Goal: Task Accomplishment & Management: Manage account settings

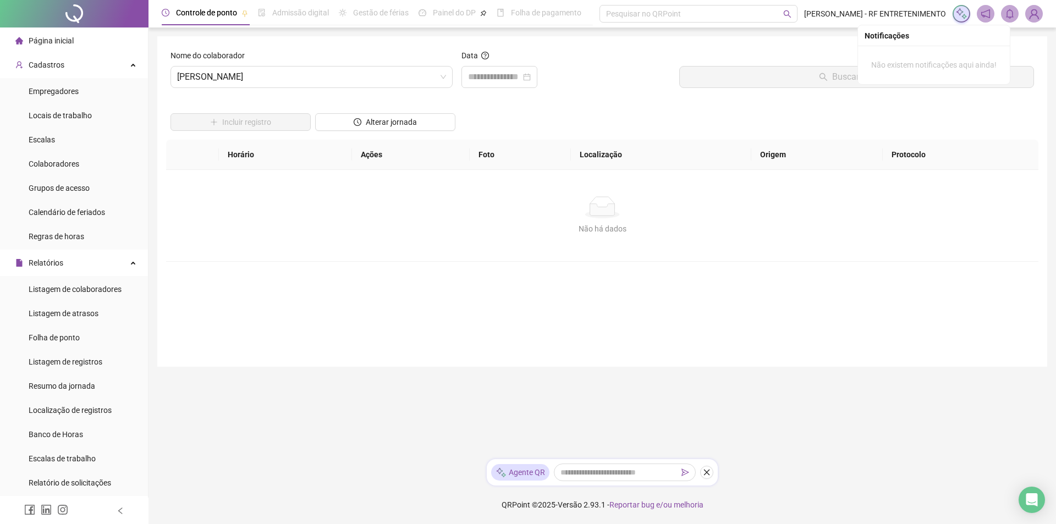
click at [643, 74] on div at bounding box center [567, 77] width 210 height 22
click at [635, 80] on div at bounding box center [567, 77] width 210 height 22
click at [580, 99] on div "Incluir registro Alterar jornada" at bounding box center [602, 118] width 868 height 43
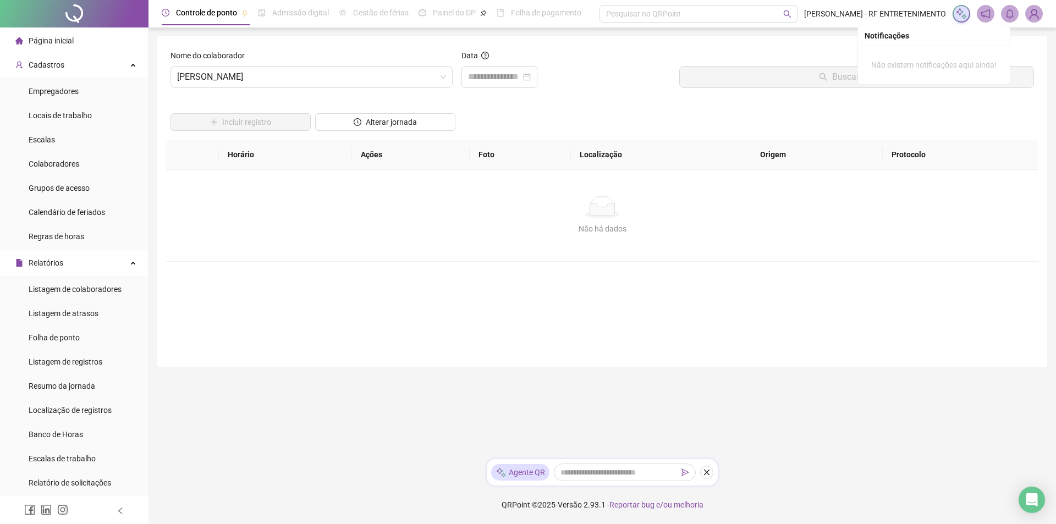
click at [580, 99] on div "Incluir registro Alterar jornada" at bounding box center [602, 118] width 868 height 43
click at [586, 78] on div at bounding box center [567, 77] width 210 height 22
click at [586, 74] on div at bounding box center [567, 77] width 210 height 22
drag, startPoint x: 586, startPoint y: 73, endPoint x: 566, endPoint y: 72, distance: 20.9
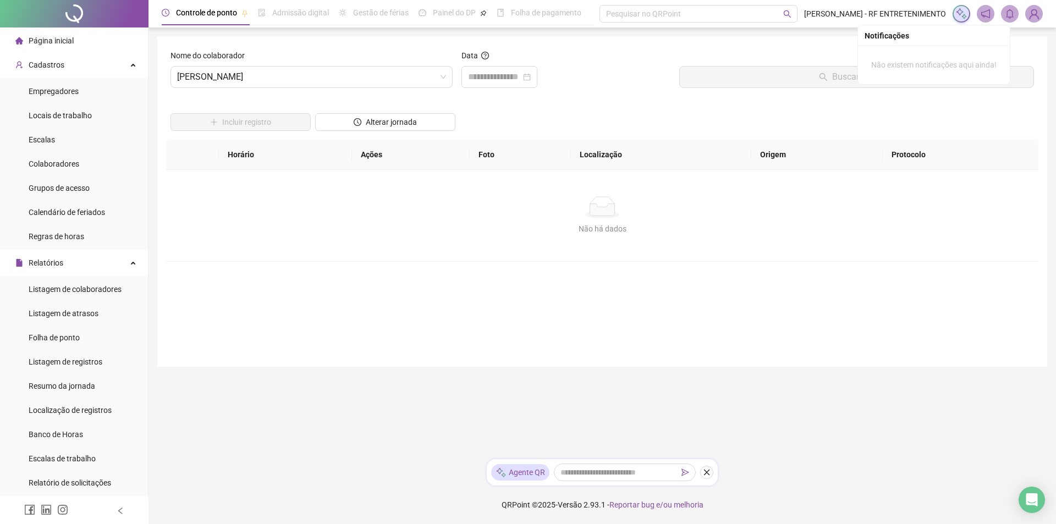
click at [566, 72] on div at bounding box center [567, 77] width 210 height 22
drag, startPoint x: 589, startPoint y: 70, endPoint x: 595, endPoint y: 74, distance: 6.4
click at [580, 73] on div at bounding box center [567, 77] width 210 height 22
drag, startPoint x: 598, startPoint y: 74, endPoint x: 589, endPoint y: 77, distance: 9.4
click at [582, 74] on div at bounding box center [567, 77] width 210 height 22
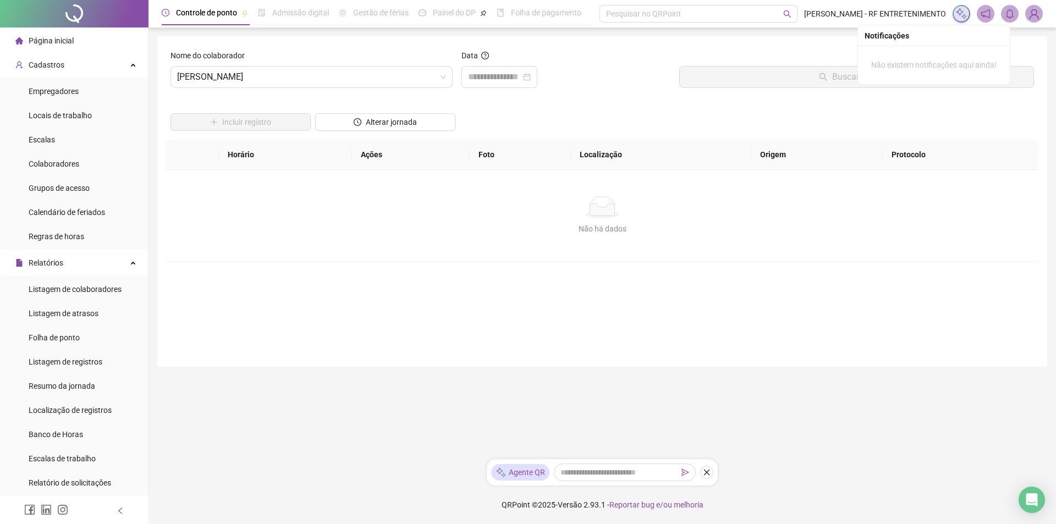
click at [590, 74] on div at bounding box center [567, 77] width 210 height 22
drag, startPoint x: 611, startPoint y: 72, endPoint x: 590, endPoint y: 72, distance: 20.9
click at [590, 72] on div at bounding box center [567, 77] width 210 height 22
drag, startPoint x: 614, startPoint y: 70, endPoint x: 590, endPoint y: 69, distance: 24.2
click at [590, 69] on div at bounding box center [567, 77] width 210 height 22
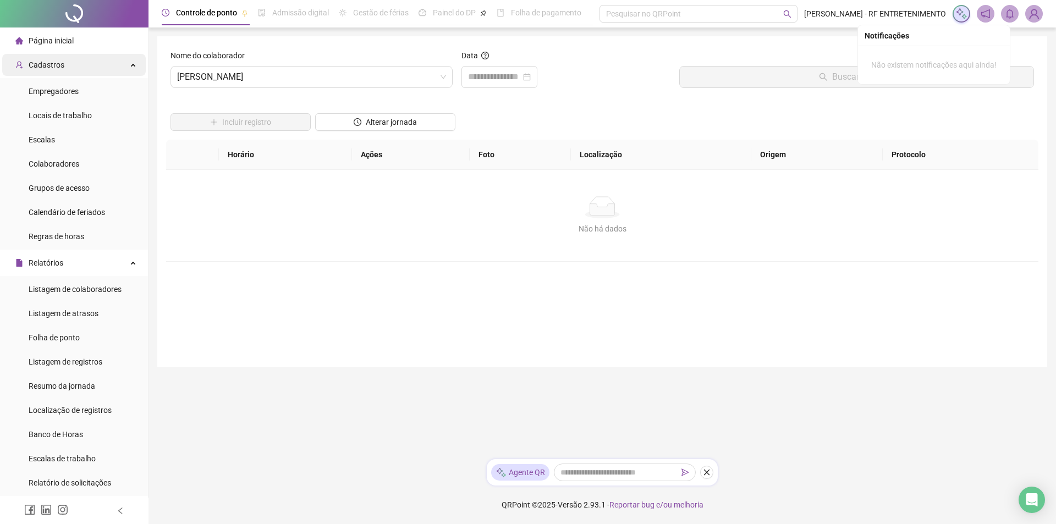
click at [61, 63] on span "Cadastros" at bounding box center [47, 65] width 36 height 9
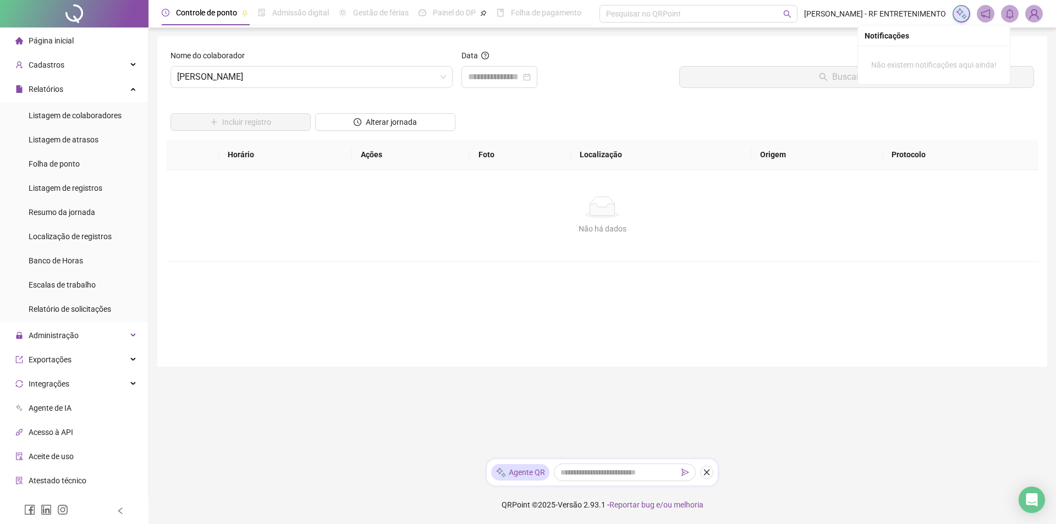
click at [62, 50] on div "Página inicial" at bounding box center [44, 41] width 58 height 22
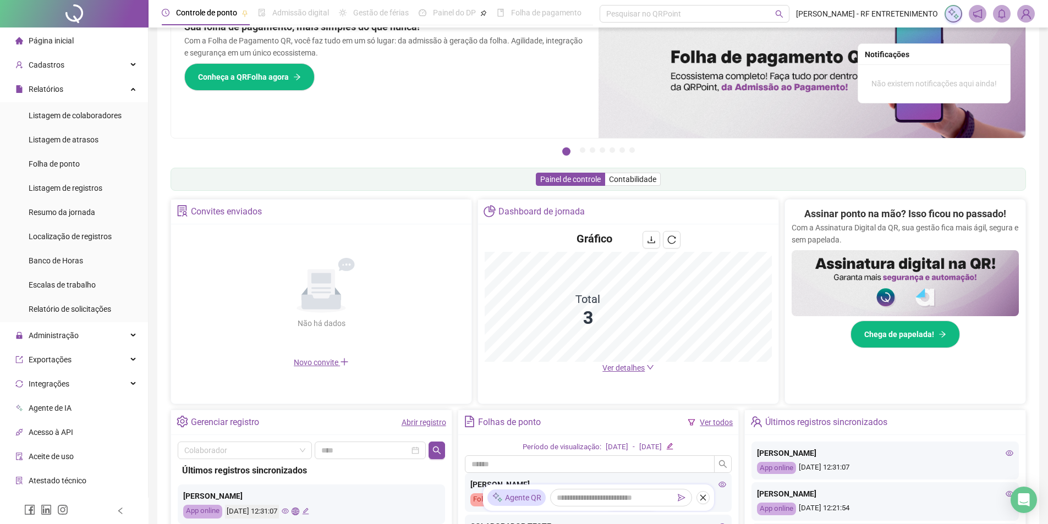
scroll to position [165, 0]
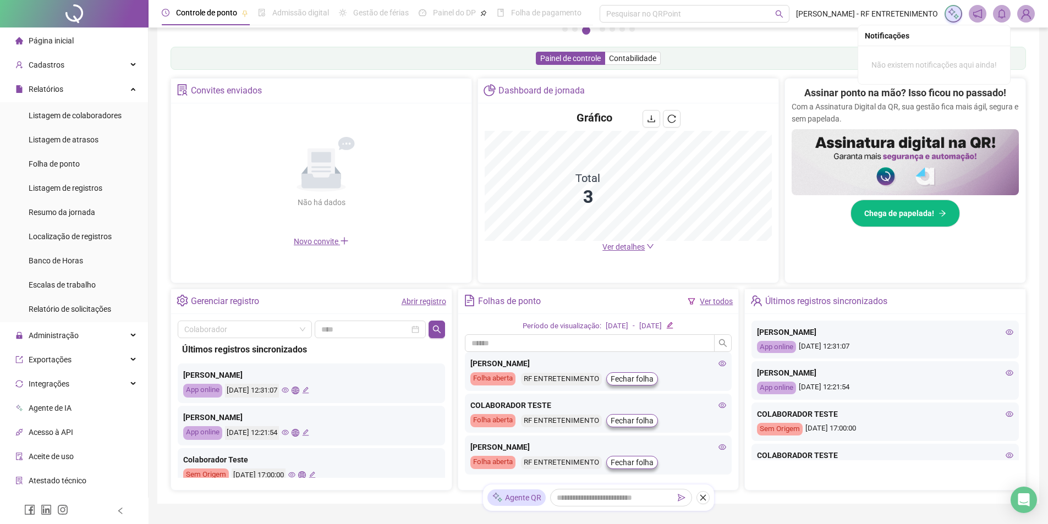
click at [446, 62] on div "Painel de controle Contabilidade" at bounding box center [598, 58] width 855 height 23
click at [445, 54] on div "Painel de controle Contabilidade" at bounding box center [598, 58] width 855 height 23
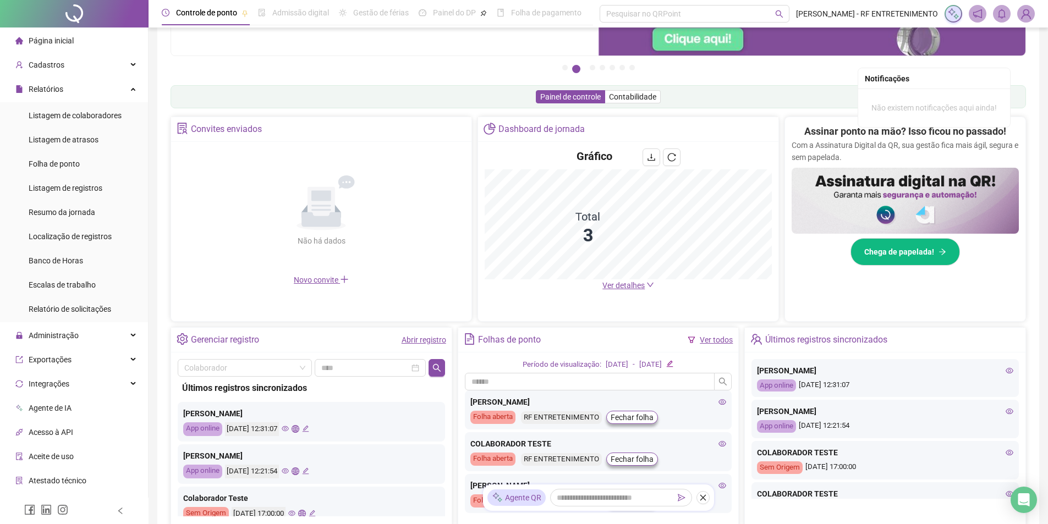
scroll to position [53, 0]
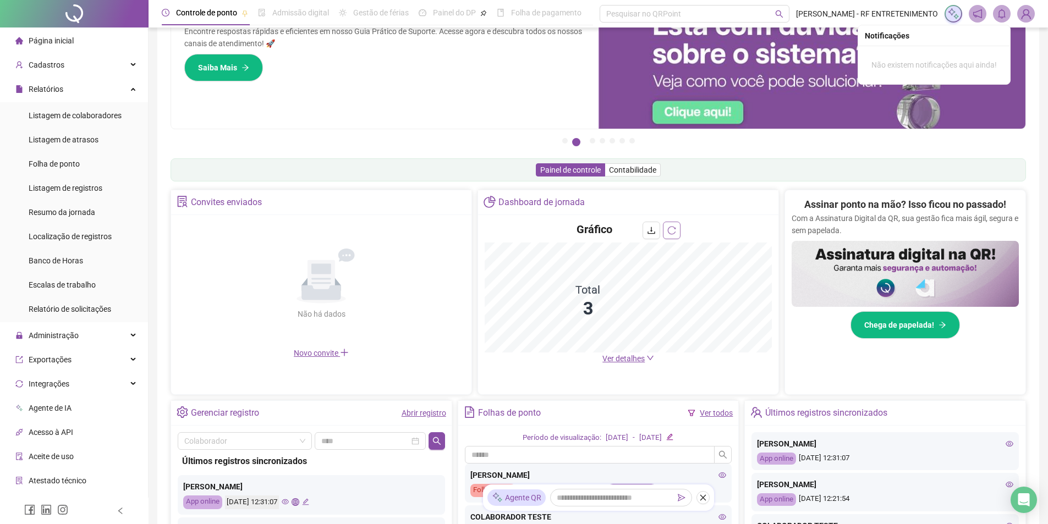
click at [669, 232] on icon "reload" at bounding box center [671, 230] width 9 height 9
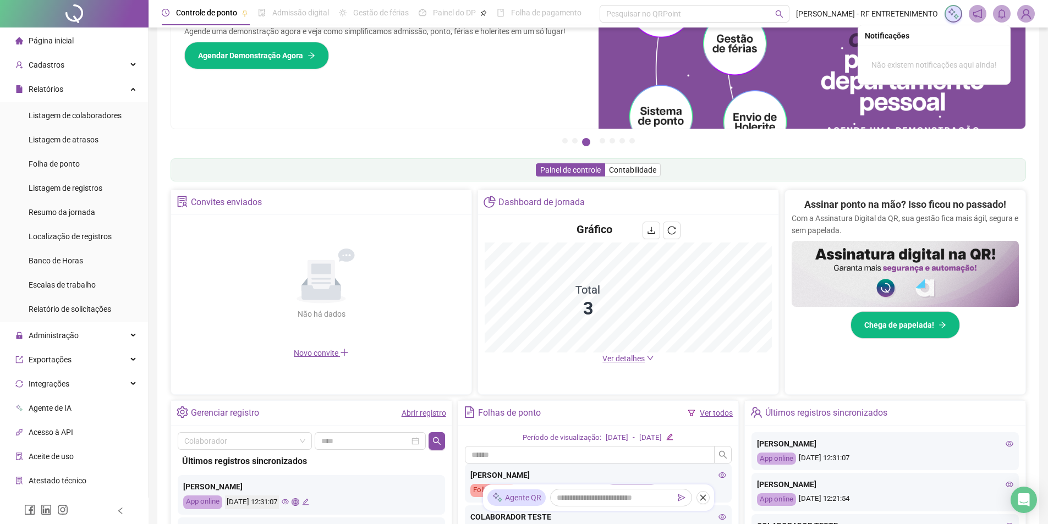
click at [638, 359] on span "Ver detalhes" at bounding box center [623, 358] width 42 height 9
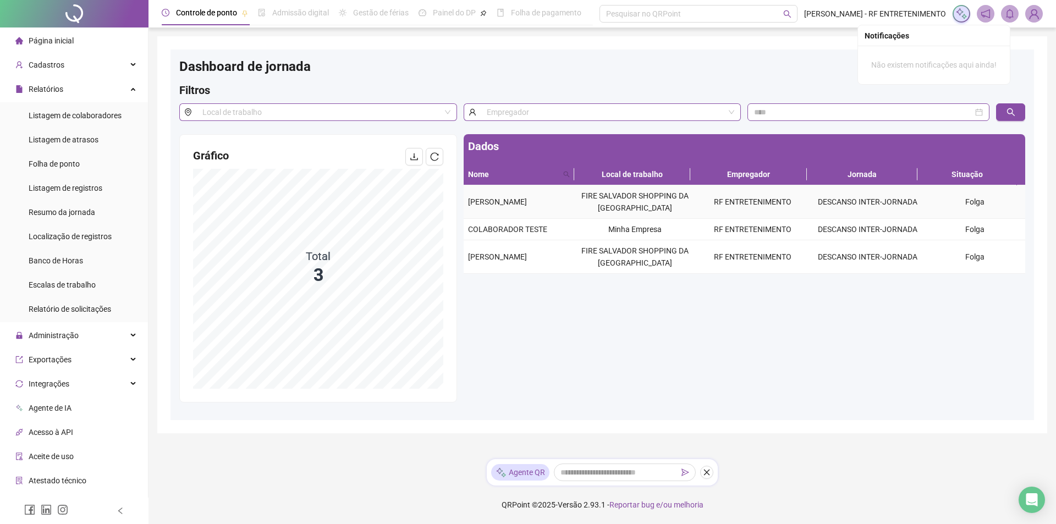
click at [962, 202] on td "Folga" at bounding box center [974, 202] width 101 height 34
click at [671, 228] on td "Minha Empresa" at bounding box center [635, 229] width 118 height 21
click at [629, 202] on td "FIRE SALVADOR SHOPPING DA [GEOGRAPHIC_DATA]" at bounding box center [635, 202] width 118 height 34
drag, startPoint x: 415, startPoint y: 66, endPoint x: 391, endPoint y: 60, distance: 25.0
click at [414, 66] on div "Dashboard de jornada" at bounding box center [602, 70] width 846 height 24
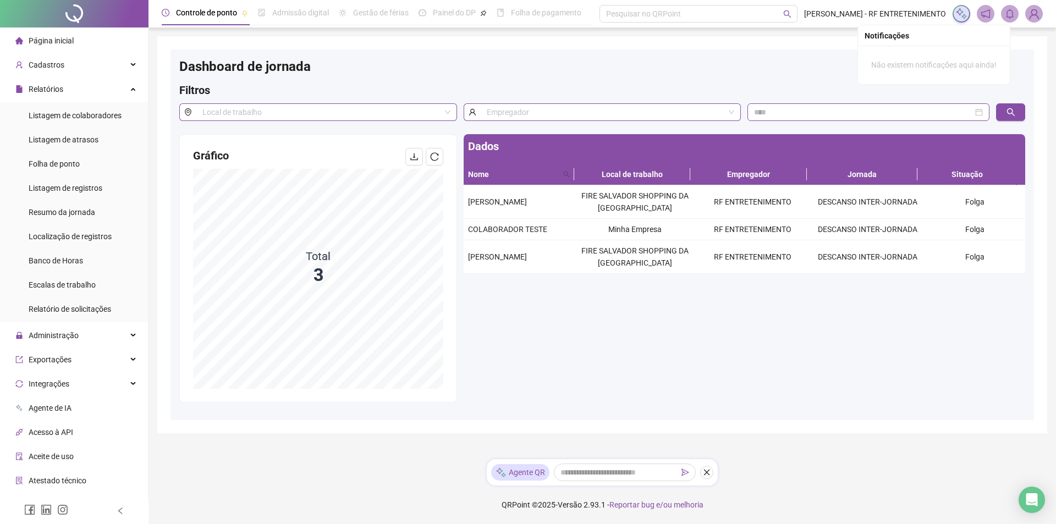
click at [47, 48] on div "Página inicial" at bounding box center [44, 41] width 58 height 22
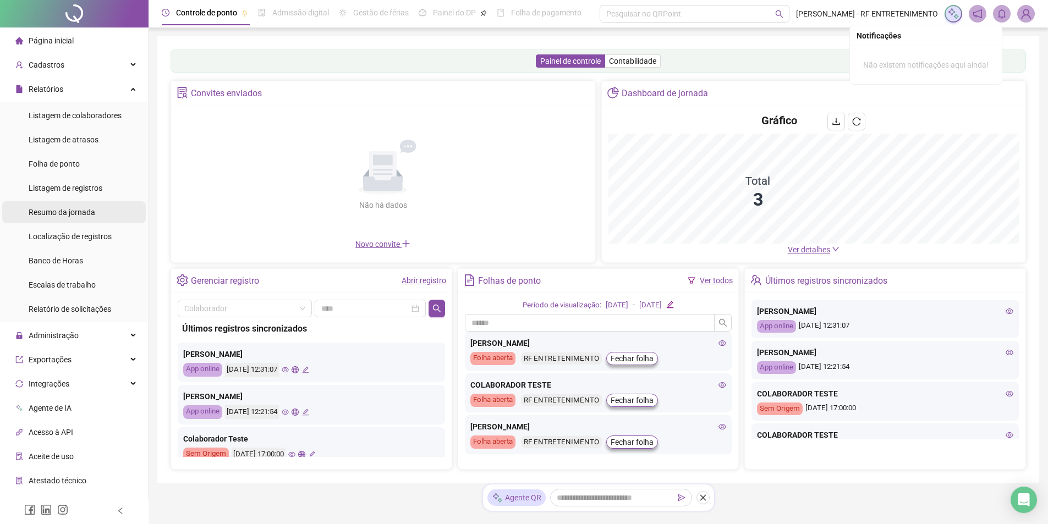
click at [75, 213] on span "Resumo da jornada" at bounding box center [62, 212] width 67 height 9
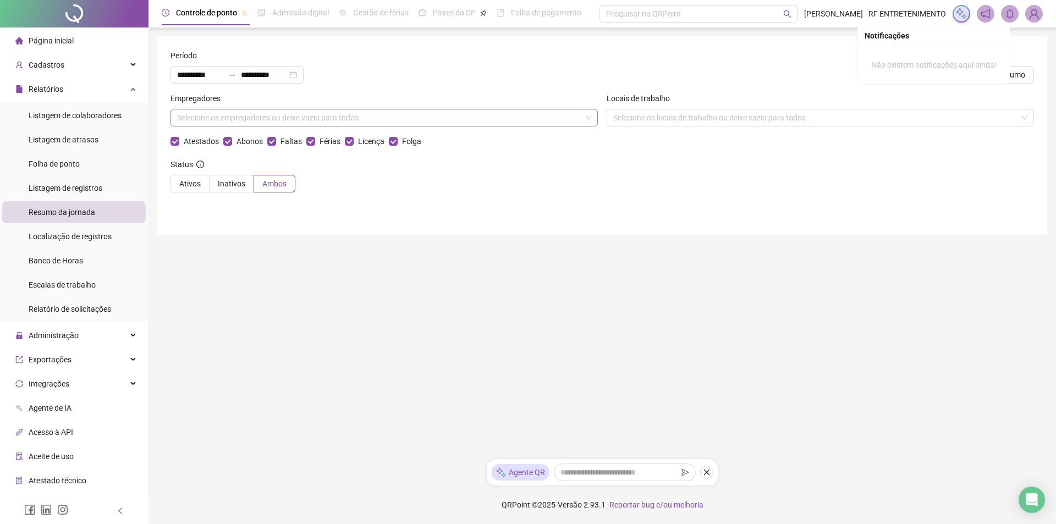
click at [245, 113] on div "Selecione os empregadores ou deixe vazio para todos" at bounding box center [384, 118] width 427 height 18
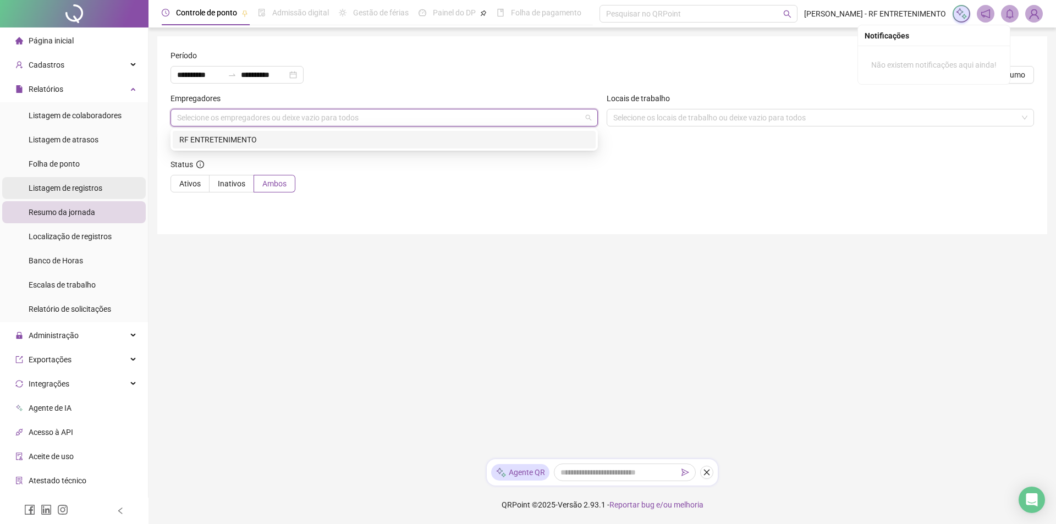
click at [89, 184] on span "Listagem de registros" at bounding box center [66, 188] width 74 height 9
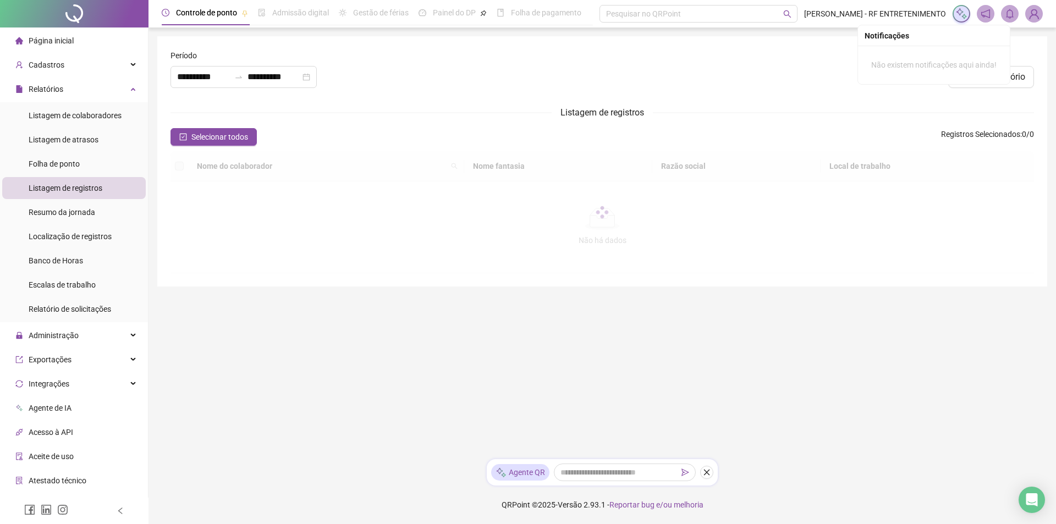
type input "**********"
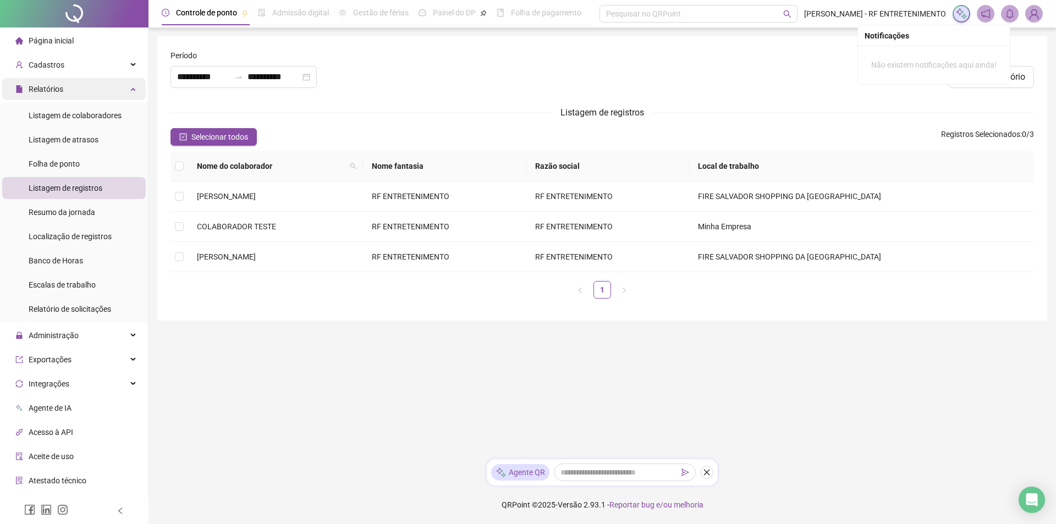
click at [74, 89] on div "Relatórios" at bounding box center [74, 89] width 144 height 22
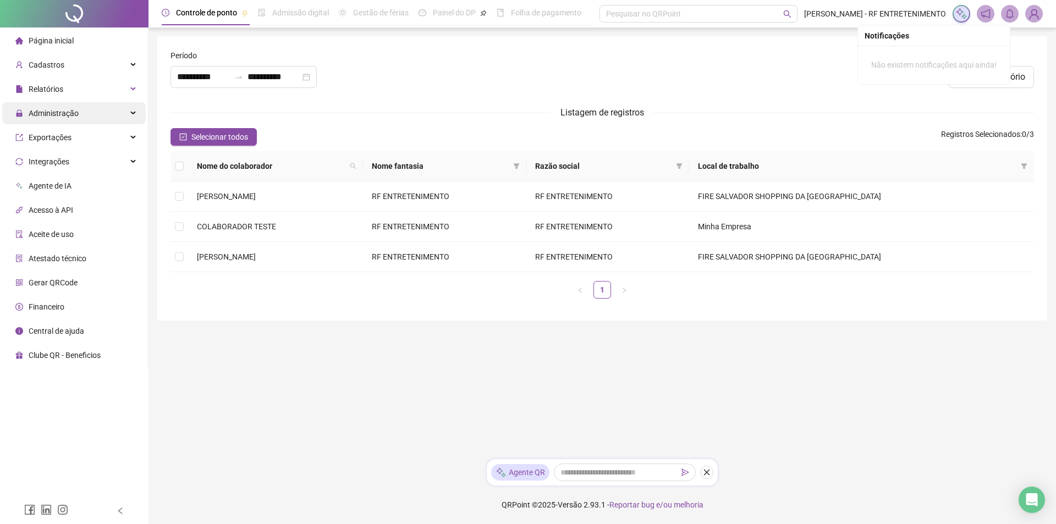
click at [83, 113] on div "Administração" at bounding box center [74, 113] width 144 height 22
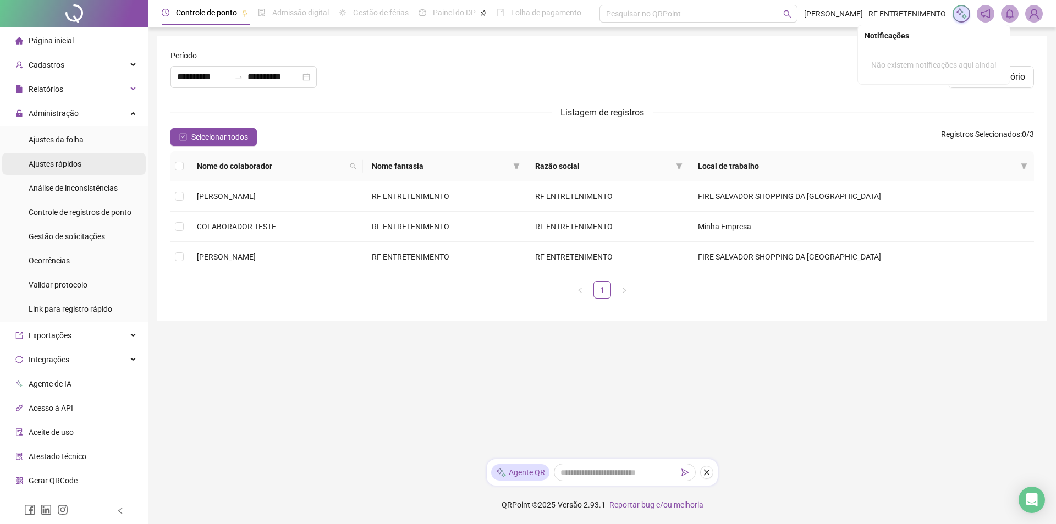
click at [80, 162] on span "Ajustes rápidos" at bounding box center [55, 164] width 53 height 9
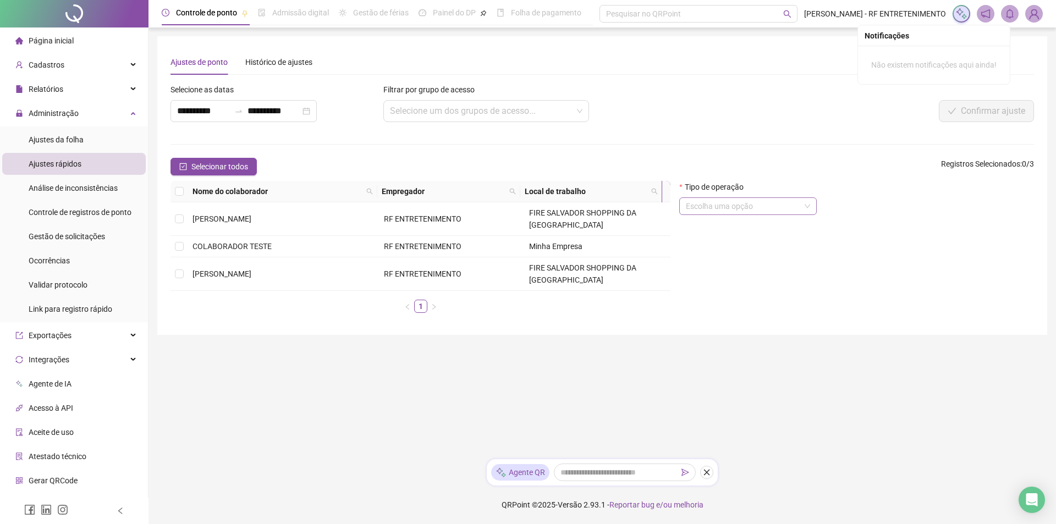
click at [712, 209] on input "search" at bounding box center [743, 206] width 114 height 17
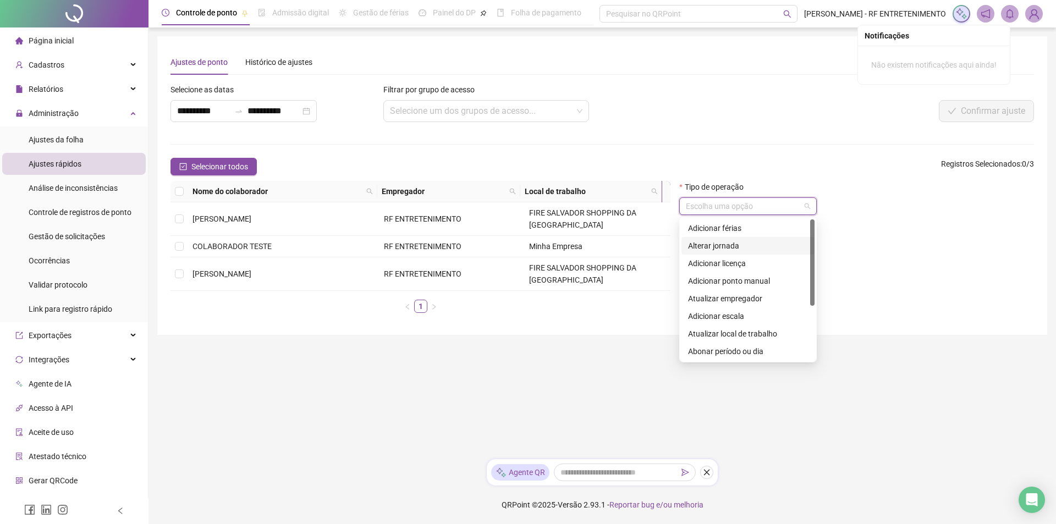
click at [710, 243] on div "Alterar jornada" at bounding box center [748, 246] width 120 height 12
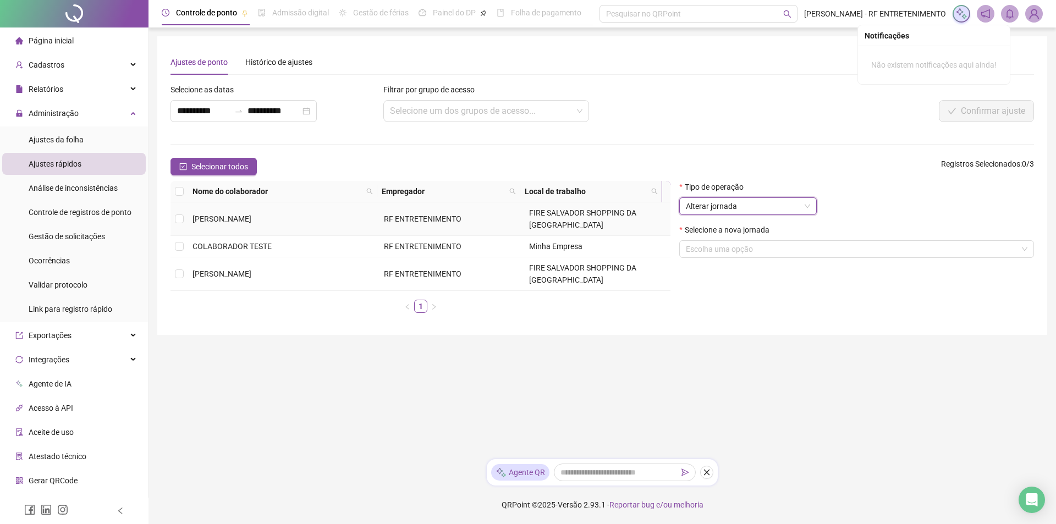
click at [187, 212] on td at bounding box center [180, 219] width 18 height 34
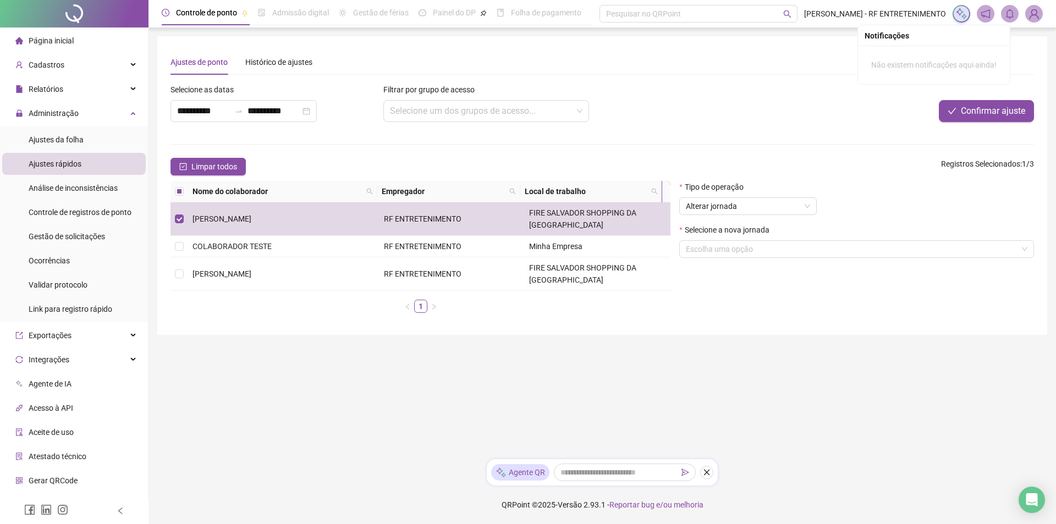
click at [754, 240] on div "Selecione a nova jornada" at bounding box center [856, 232] width 355 height 17
click at [755, 246] on input "search" at bounding box center [852, 249] width 332 height 17
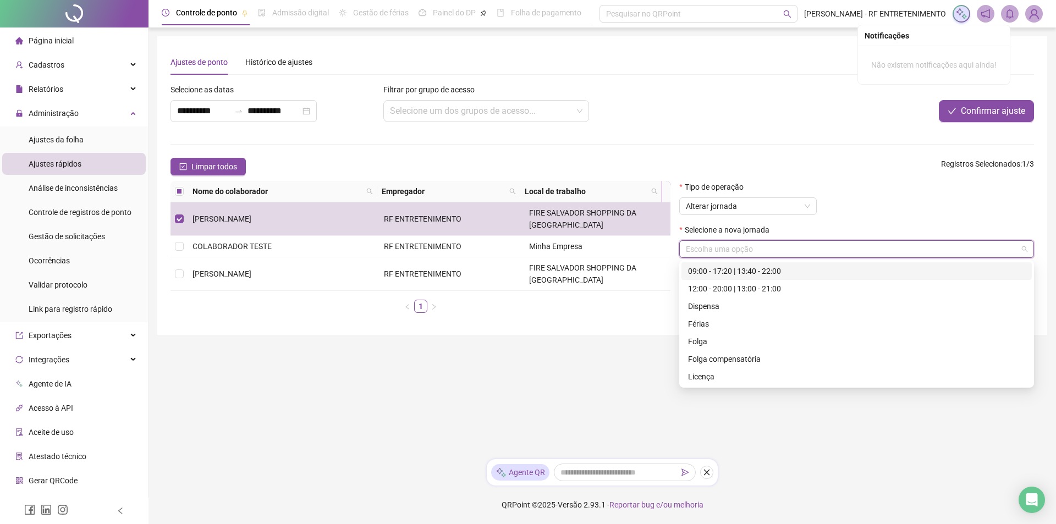
click at [755, 246] on input "search" at bounding box center [852, 249] width 332 height 17
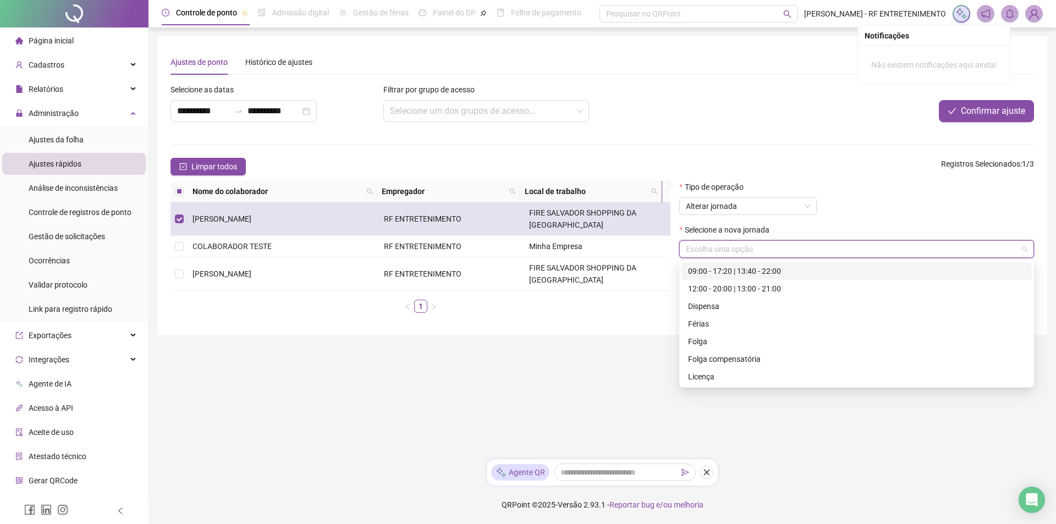
click at [267, 204] on td "[PERSON_NAME]" at bounding box center [283, 219] width 191 height 34
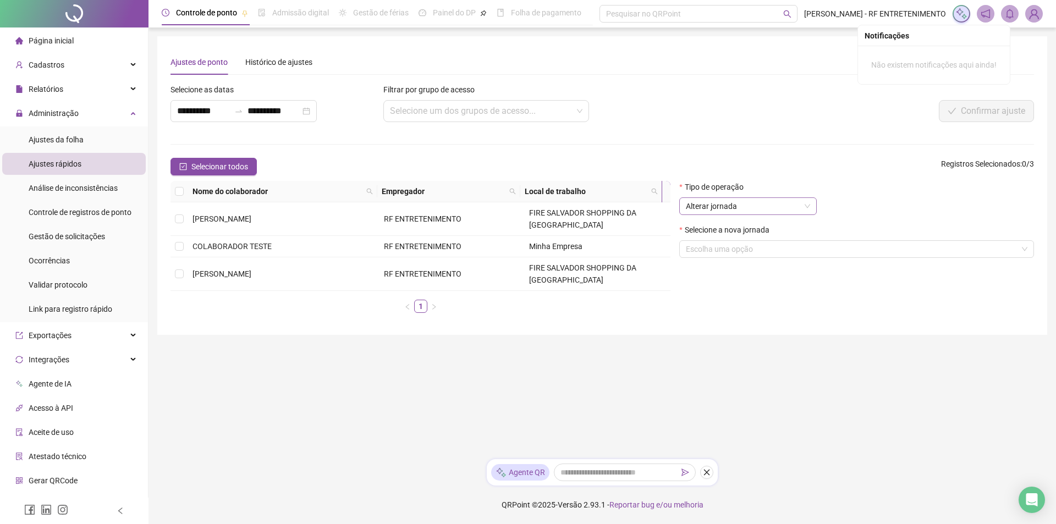
drag, startPoint x: 767, startPoint y: 215, endPoint x: 766, endPoint y: 209, distance: 5.6
click at [767, 214] on div "Alterar jornada" at bounding box center [748, 207] width 138 height 18
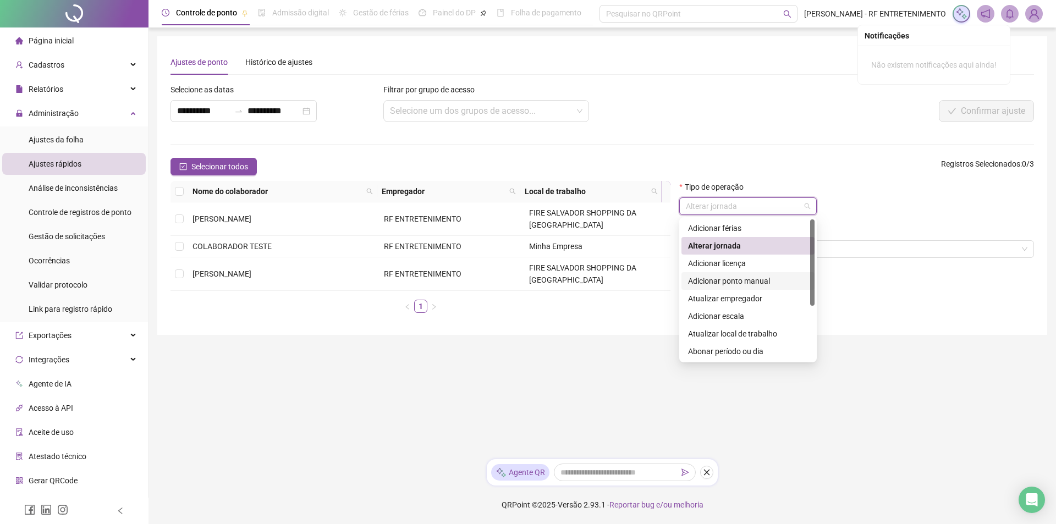
click at [748, 280] on div "Adicionar ponto manual" at bounding box center [748, 281] width 120 height 12
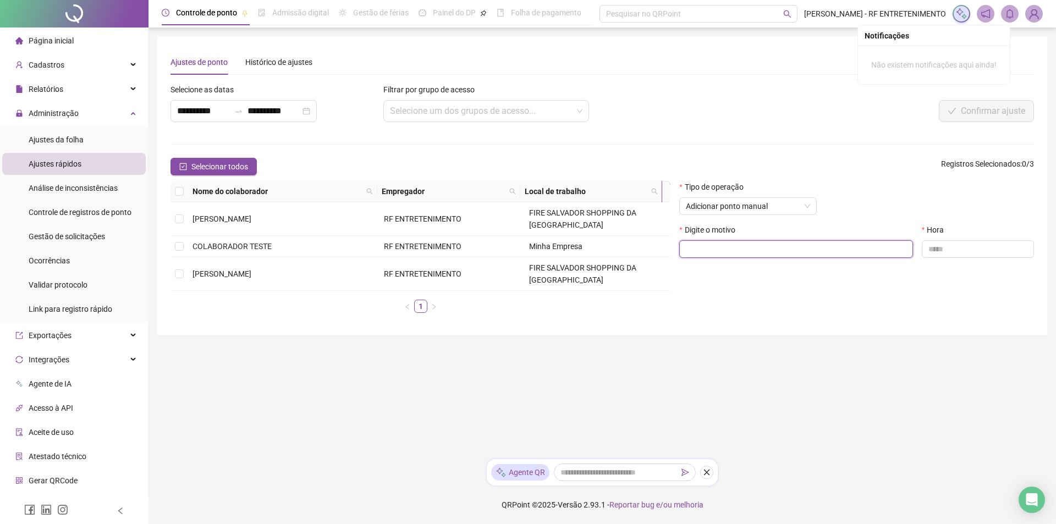
click at [749, 248] on input "text" at bounding box center [796, 249] width 234 height 18
click at [333, 212] on td "[PERSON_NAME]" at bounding box center [283, 219] width 191 height 34
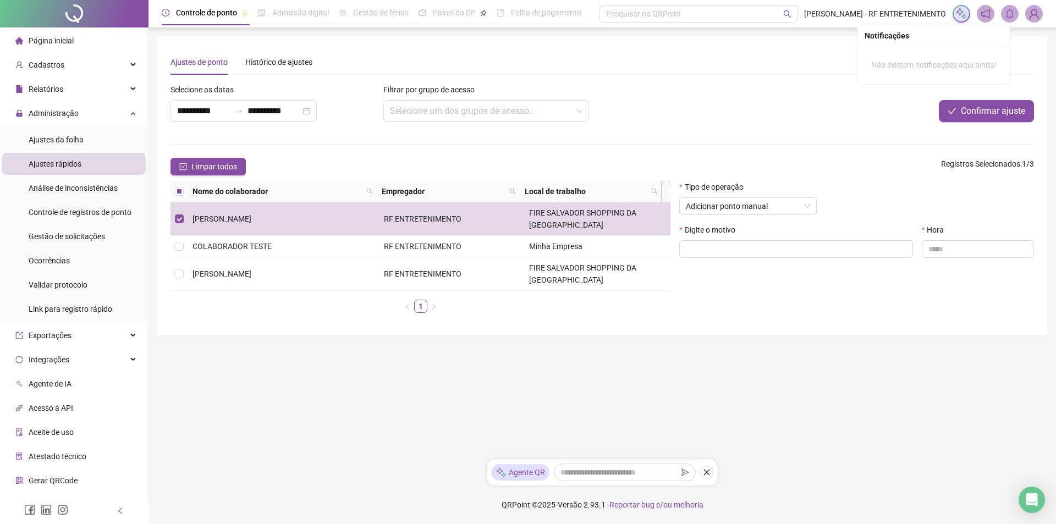
click at [371, 357] on main "**********" at bounding box center [602, 243] width 890 height 414
